Goal: Transaction & Acquisition: Purchase product/service

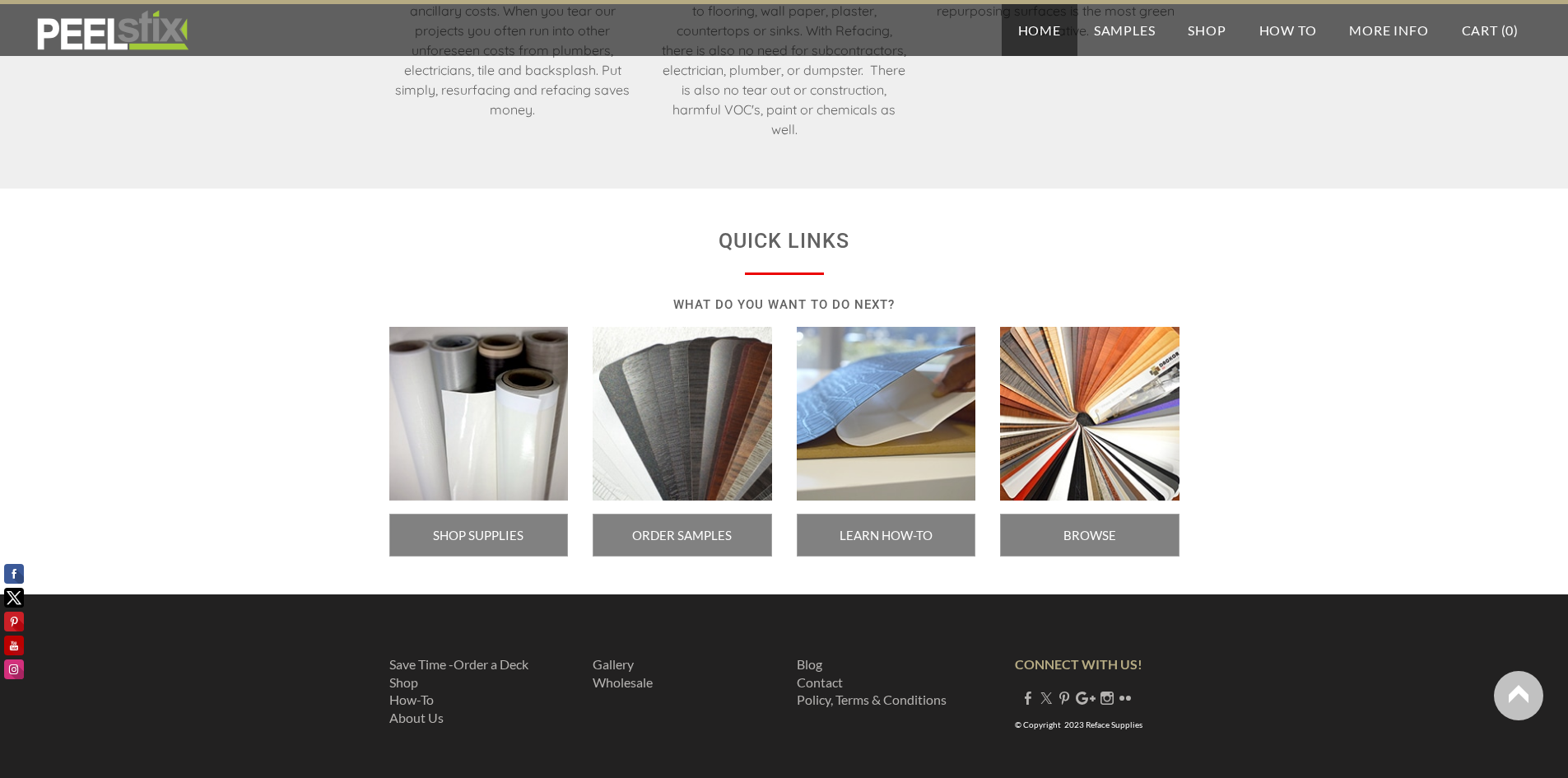
scroll to position [2717, 0]
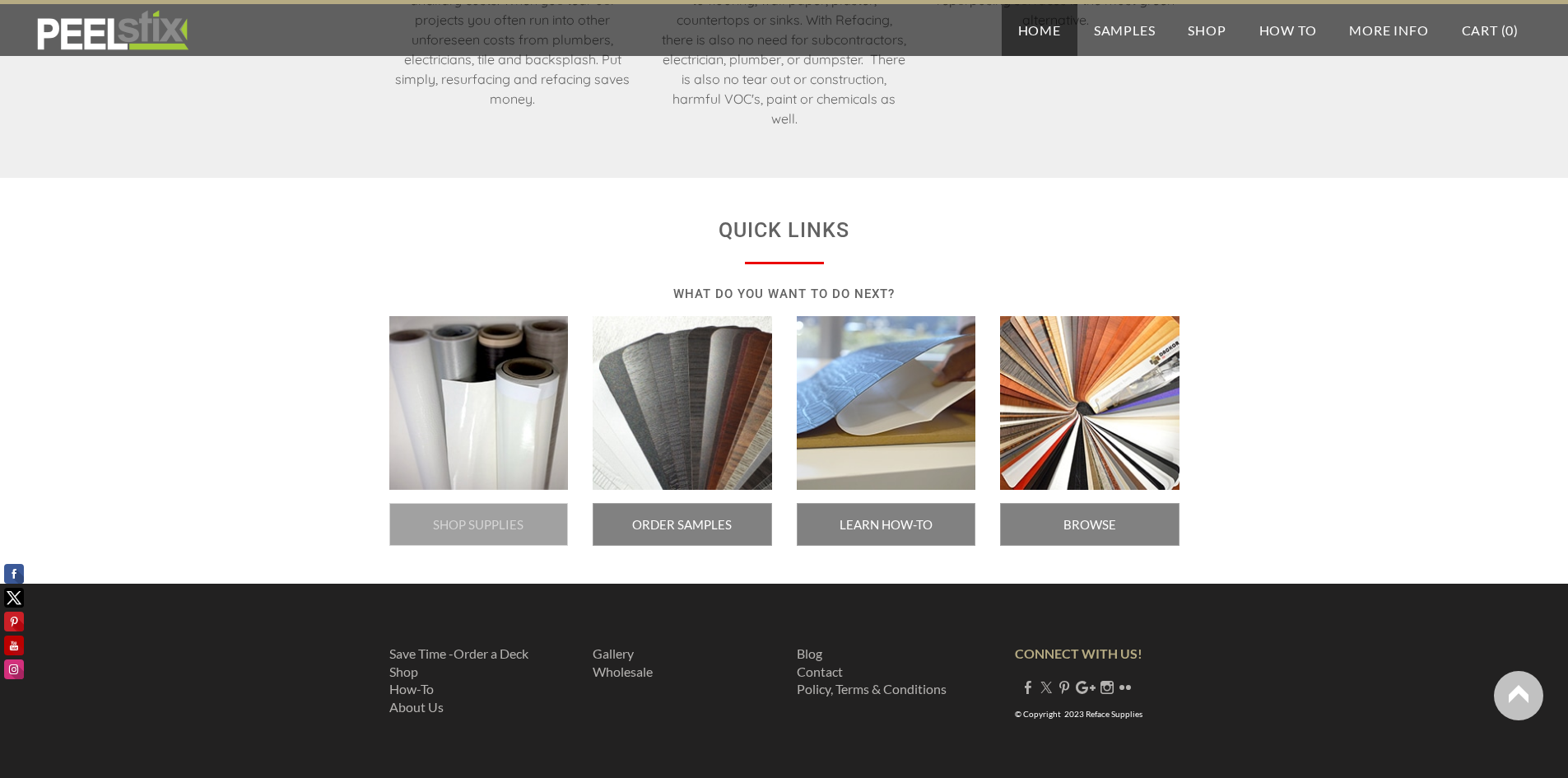
click at [473, 514] on span "SHOP SUPPLIES" at bounding box center [479, 524] width 180 height 42
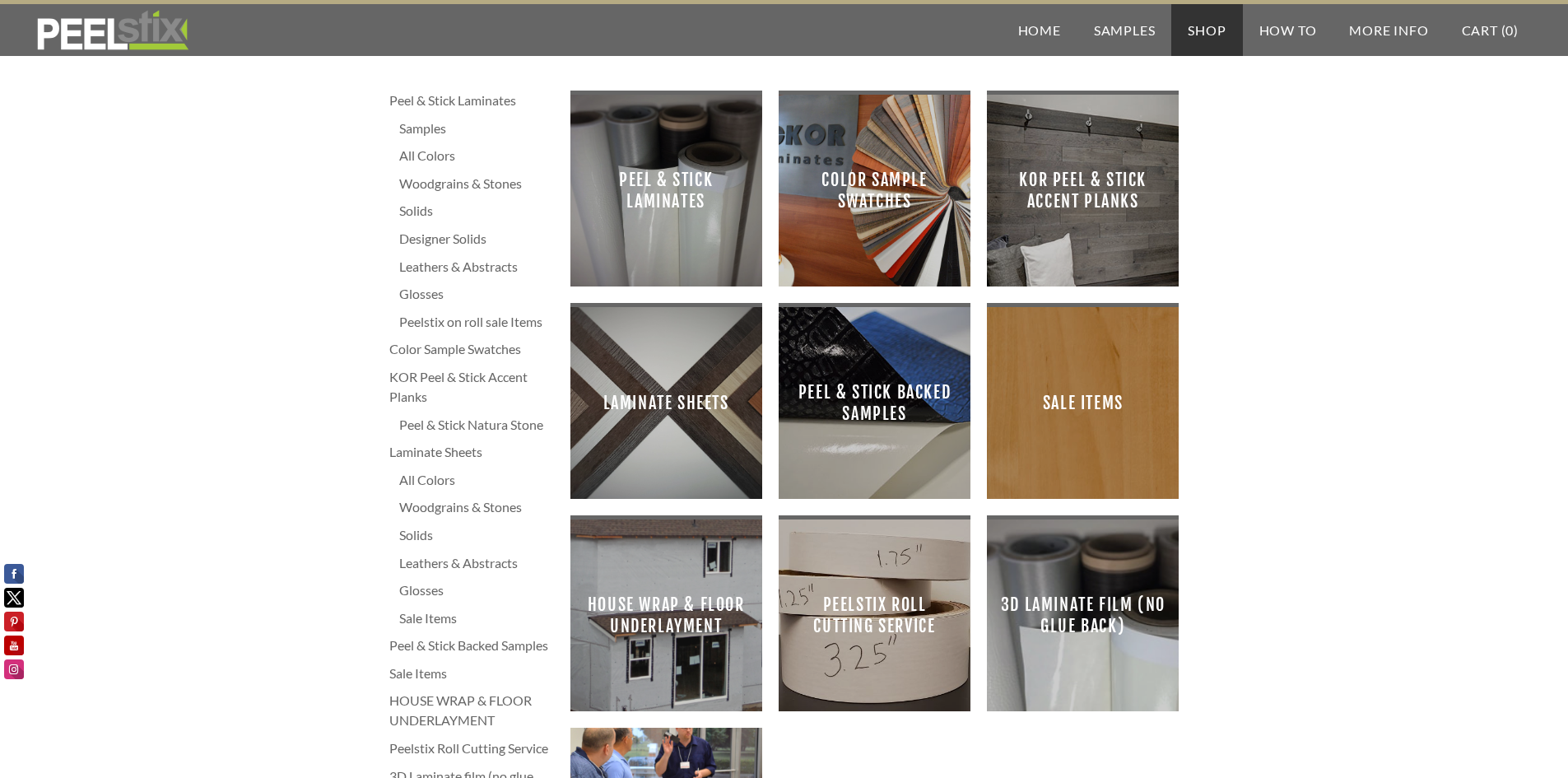
click at [662, 399] on span "Laminate Sheets" at bounding box center [666, 403] width 165 height 166
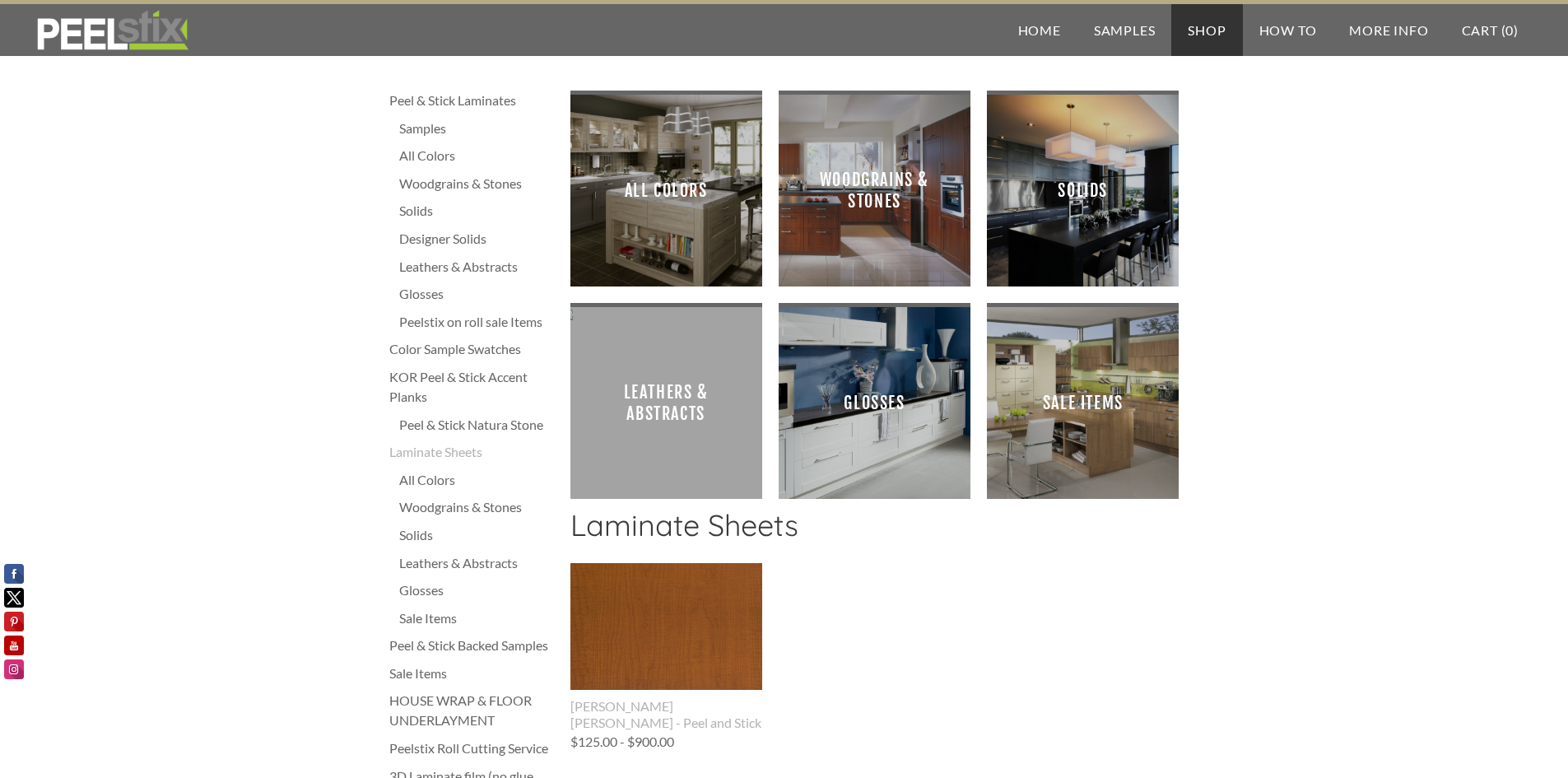
click at [649, 190] on span "All Colors" at bounding box center [666, 190] width 165 height 166
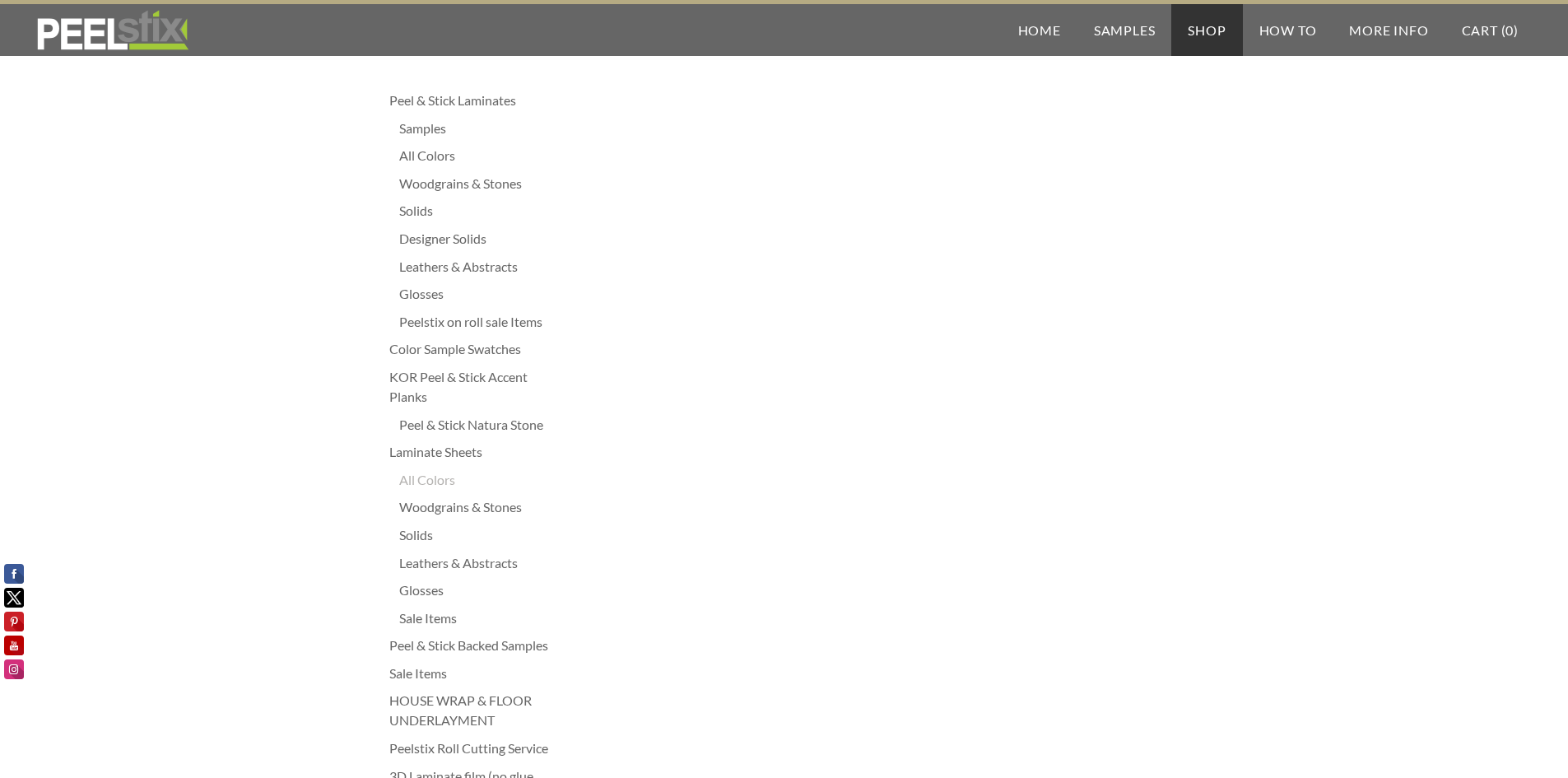
click at [419, 154] on div "All Colors" at bounding box center [476, 156] width 155 height 19
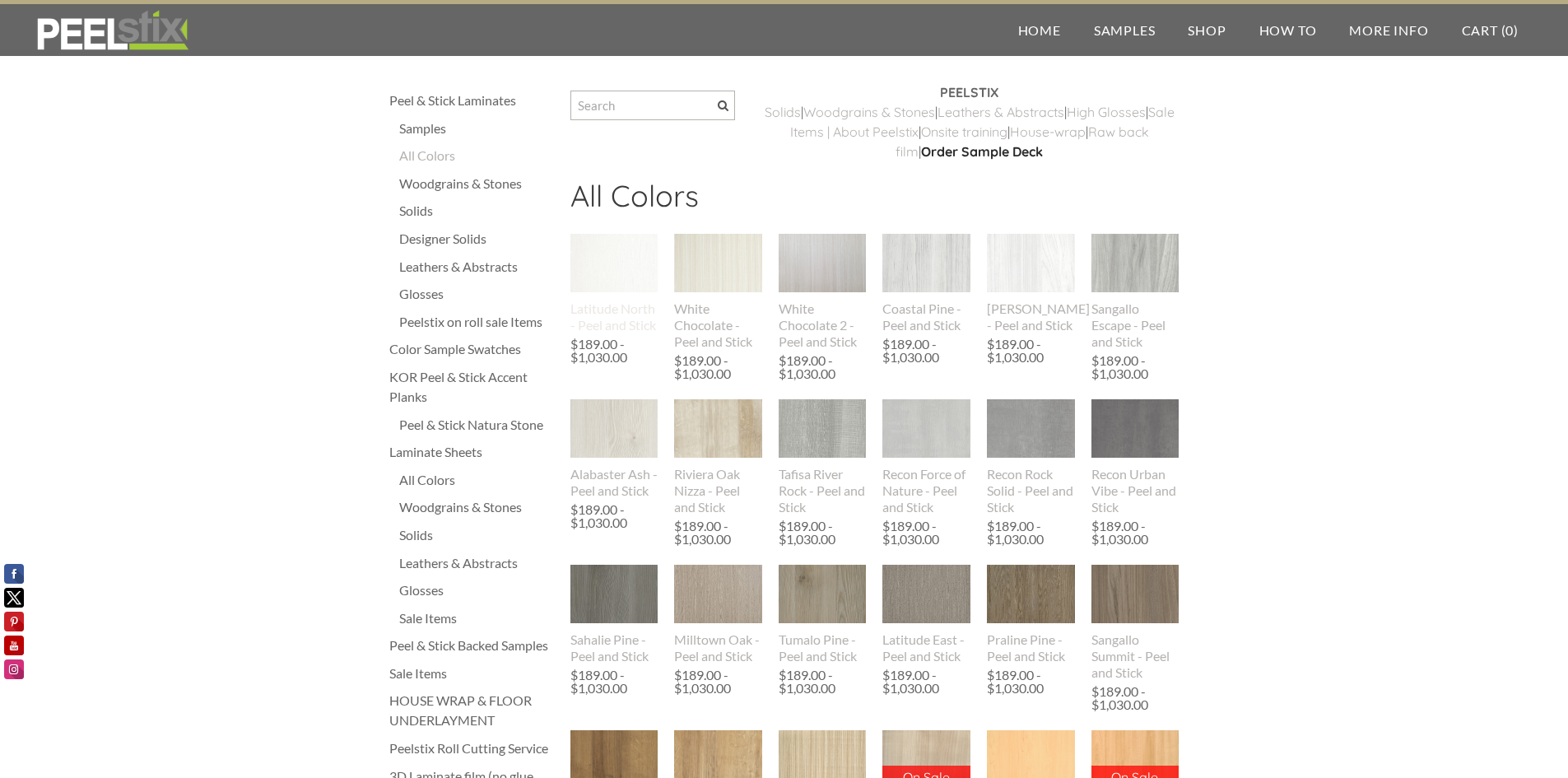
click at [607, 312] on div "Latitude North - Peel and Stick" at bounding box center [615, 317] width 88 height 33
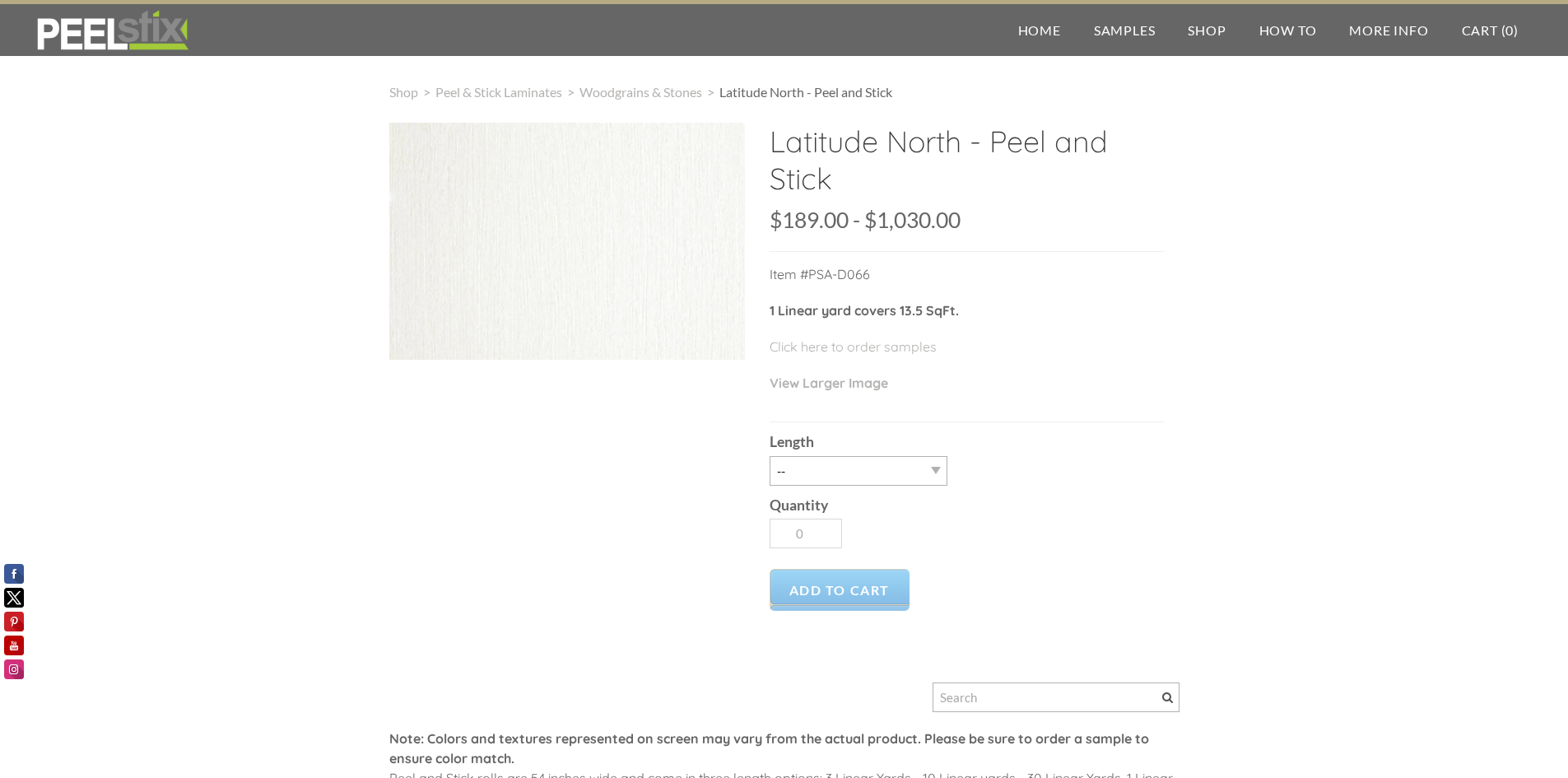
click at [582, 236] on div at bounding box center [567, 242] width 356 height 237
click at [935, 466] on select "-- 3LY 10LY 15LY 30LY" at bounding box center [858, 470] width 178 height 29
click at [1181, 407] on div "Shop > Peel & Stick Laminates > Woodgrains & Stones > Latitude North - Peel and…" at bounding box center [784, 526] width 1568 height 953
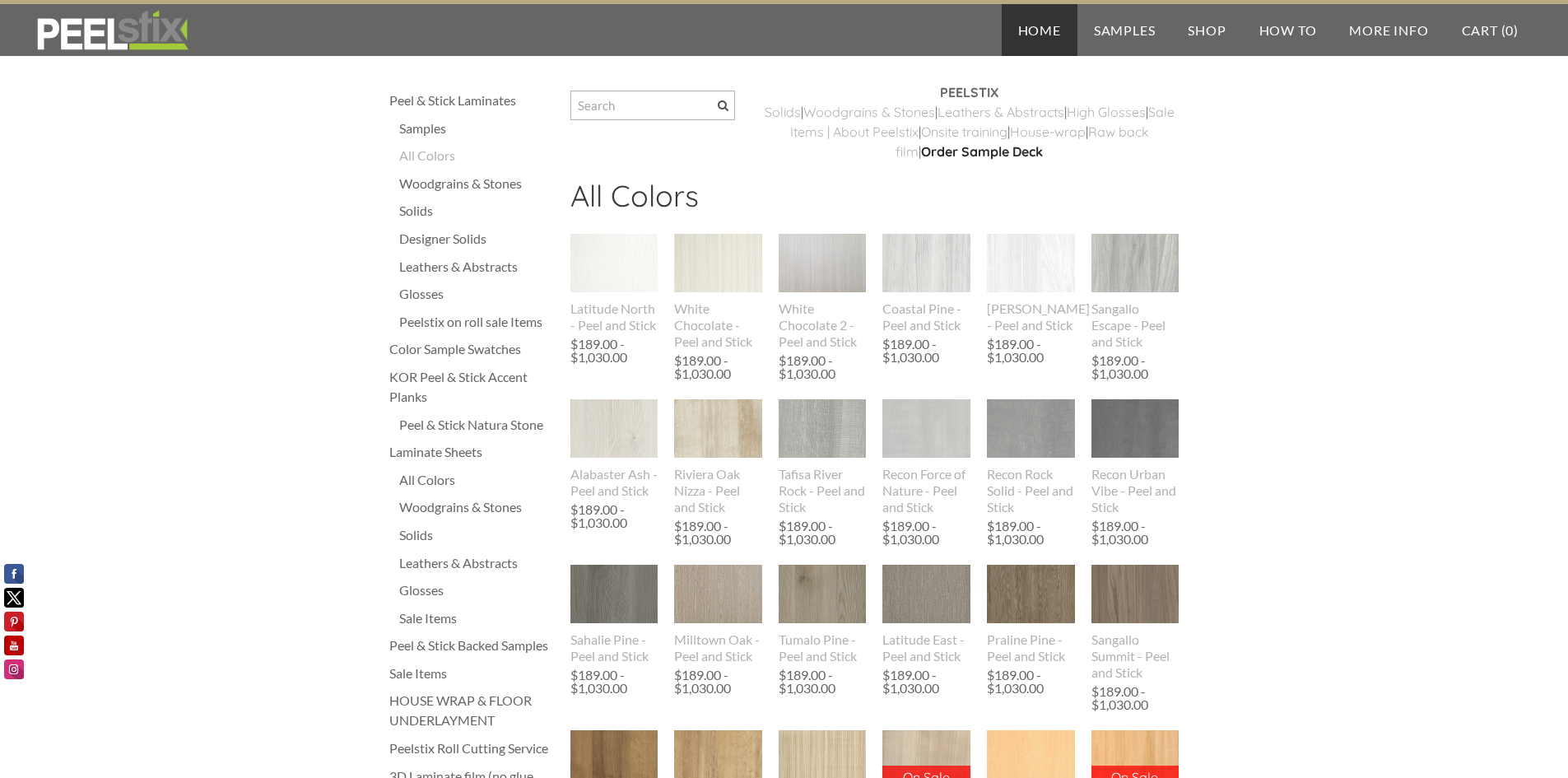
drag, startPoint x: 1040, startPoint y: 30, endPoint x: 1044, endPoint y: 39, distance: 9.8
click at [1040, 30] on link "Home" at bounding box center [1040, 30] width 76 height 52
